Goal: Task Accomplishment & Management: Use online tool/utility

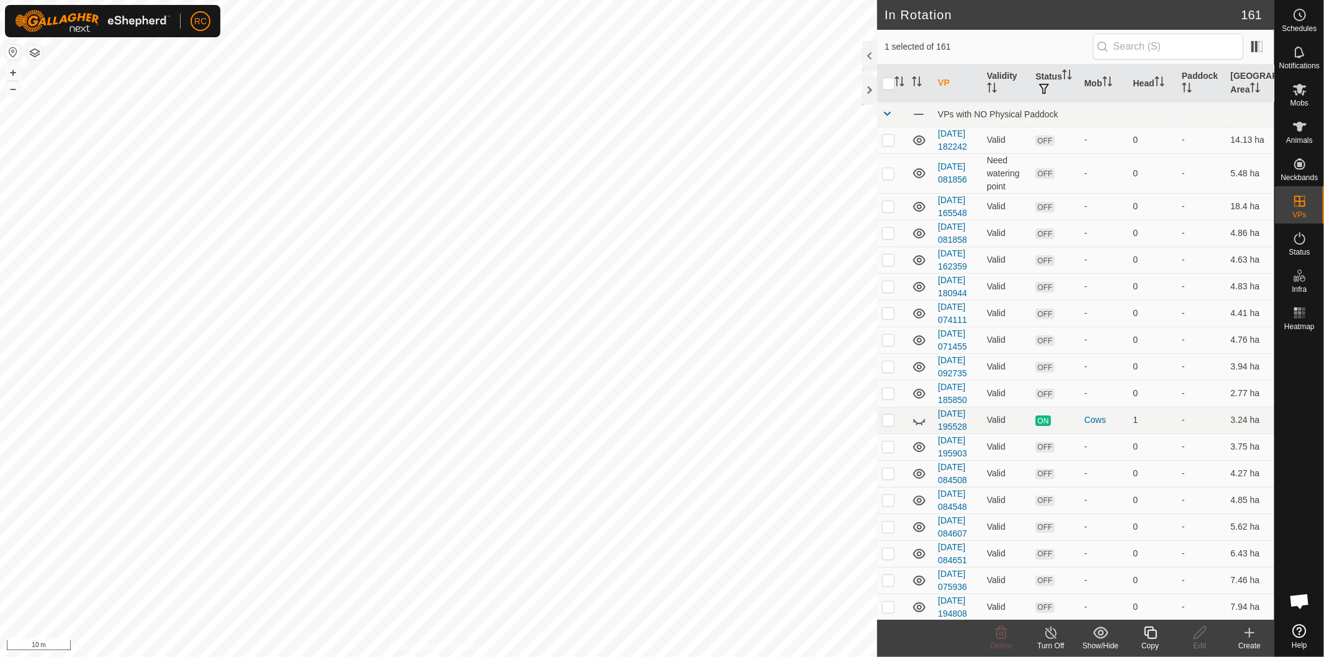
click at [1153, 640] on div "Copy" at bounding box center [1150, 645] width 50 height 11
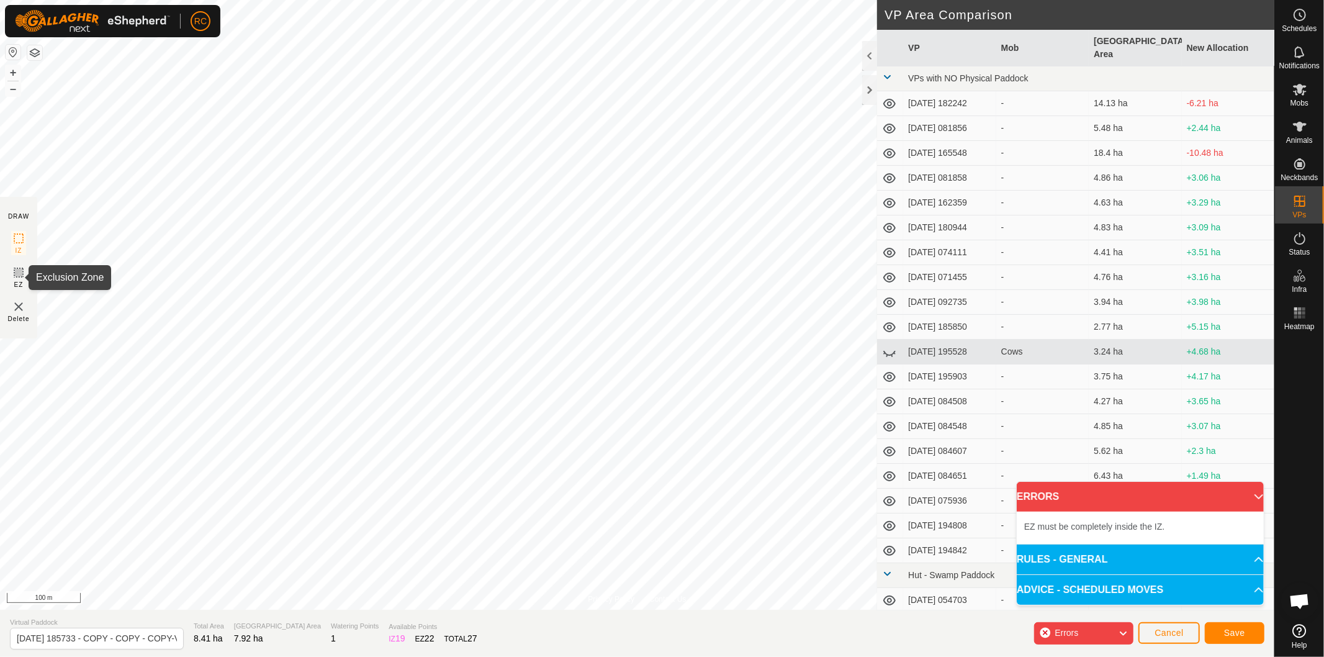
click at [14, 272] on rect at bounding box center [19, 272] width 10 height 10
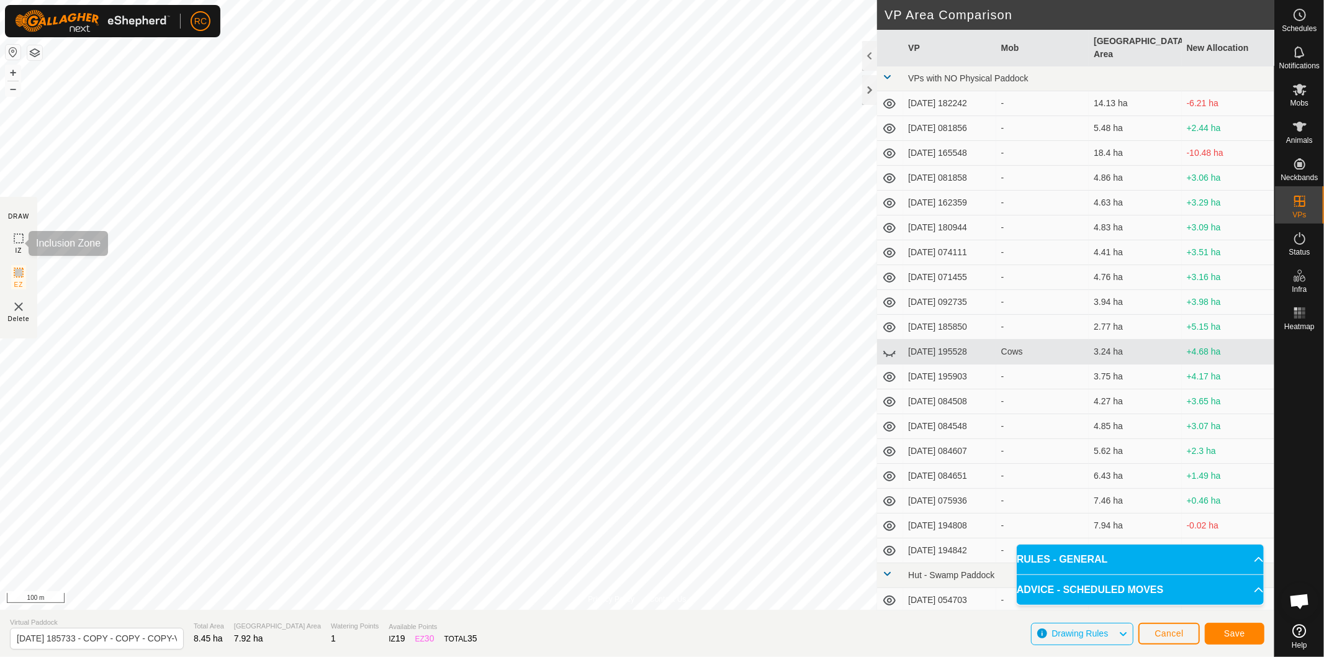
click at [23, 238] on rect at bounding box center [19, 238] width 10 height 10
click at [1237, 634] on span "Save" at bounding box center [1234, 633] width 21 height 10
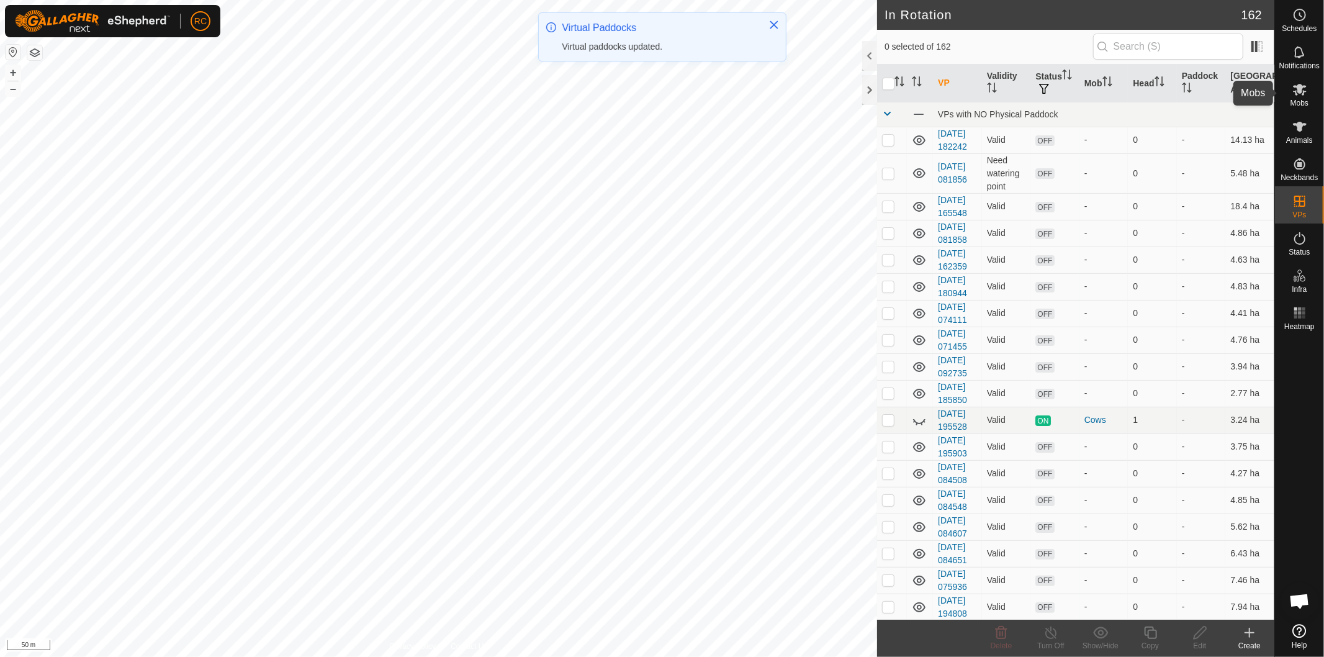
click at [1293, 90] on icon at bounding box center [1299, 89] width 15 height 15
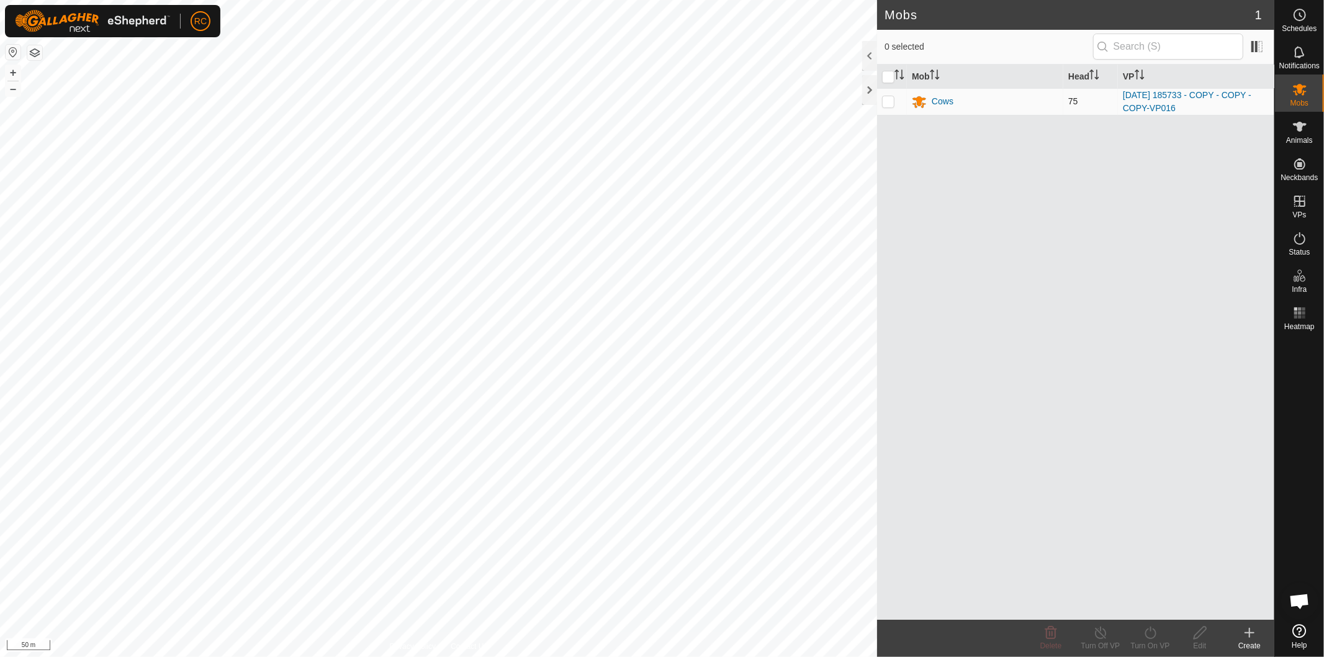
click at [886, 103] on p-checkbox at bounding box center [888, 101] width 12 height 10
checkbox input "true"
click at [1158, 633] on turn-on-svg-icon at bounding box center [1150, 632] width 50 height 15
click at [1158, 611] on link "Now" at bounding box center [1187, 605] width 123 height 25
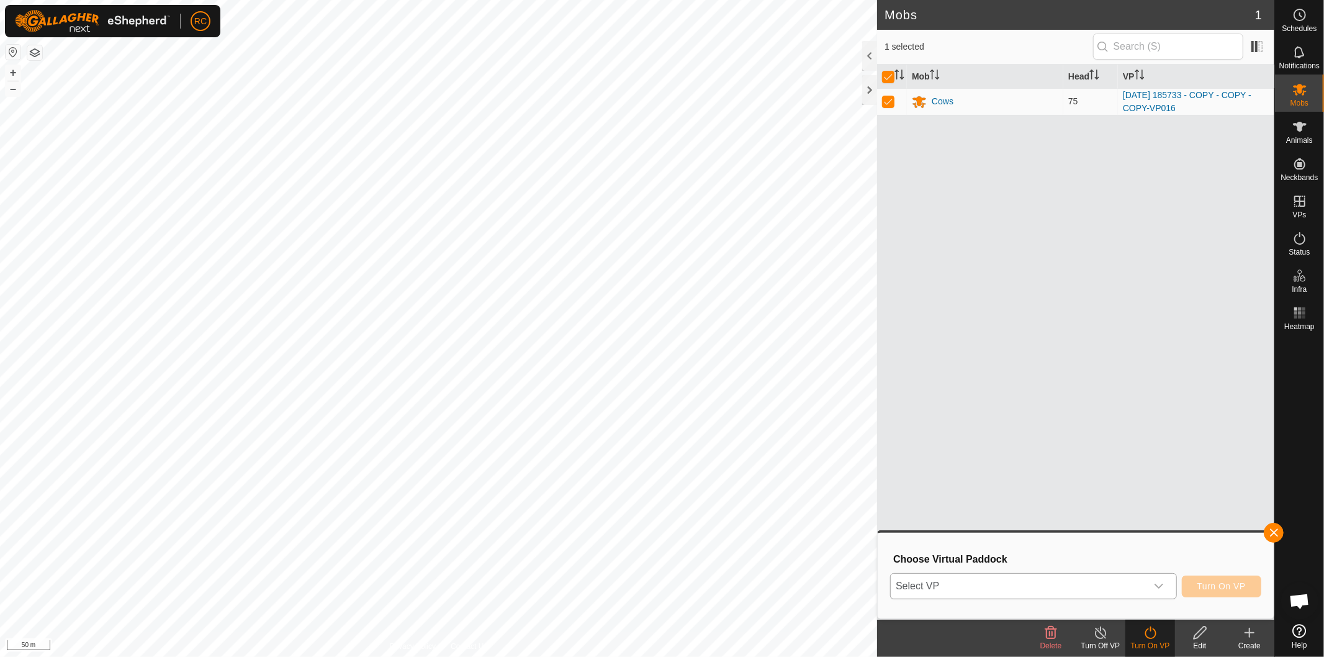
click at [1144, 583] on span "Select VP" at bounding box center [1019, 585] width 256 height 25
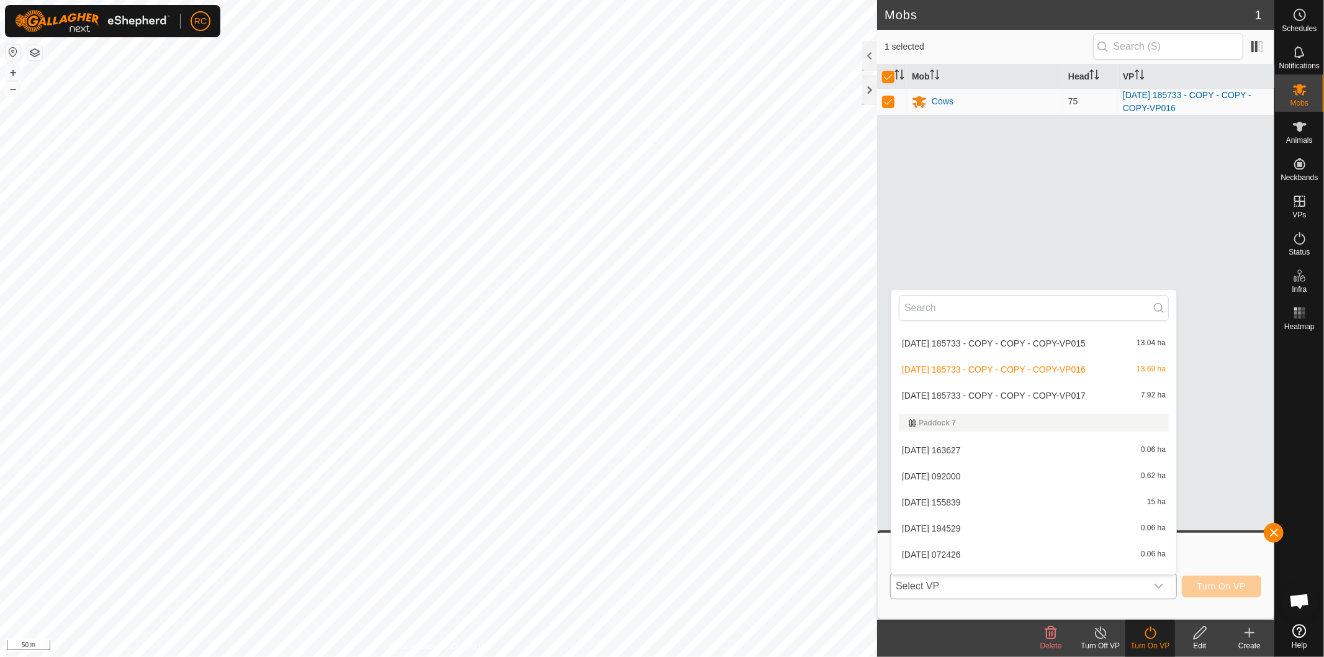
scroll to position [3323, 0]
click at [1074, 382] on li "[DATE] 185733 - COPY - COPY - COPY-VP017 7.92 ha" at bounding box center [1033, 387] width 285 height 25
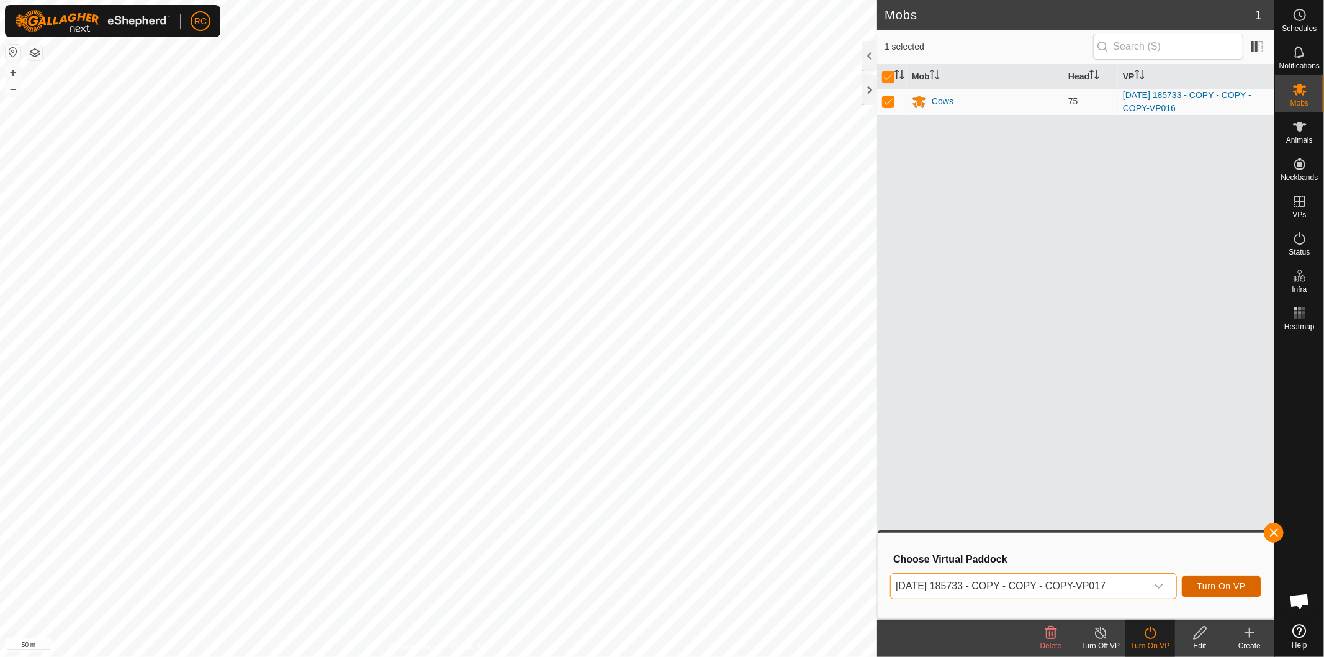
click at [1225, 587] on span "Turn On VP" at bounding box center [1221, 586] width 48 height 10
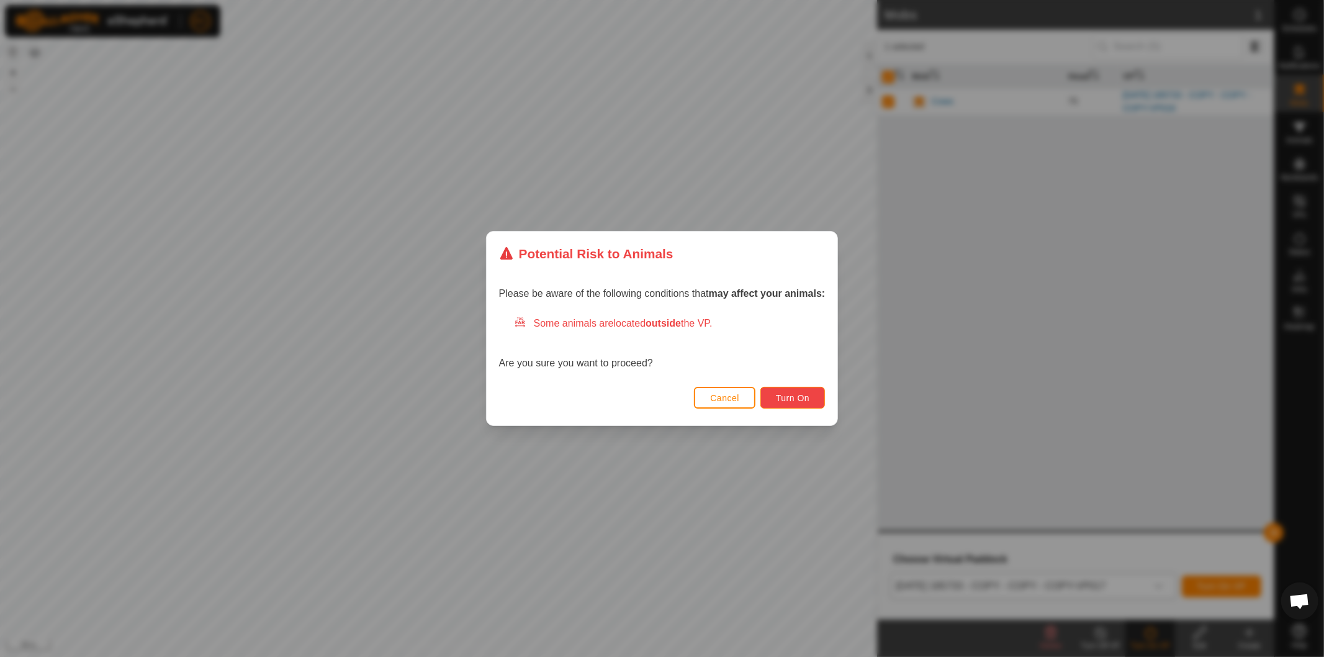
click at [809, 400] on span "Turn On" at bounding box center [793, 398] width 34 height 10
